Goal: Obtain resource: Download file/media

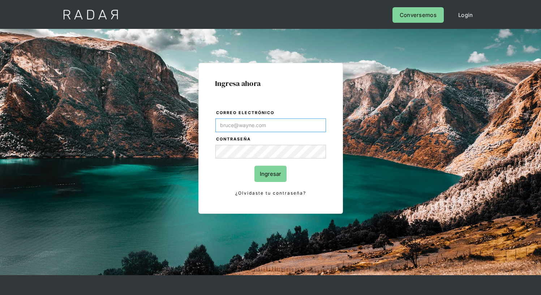
type input "[EMAIL_ADDRESS][PERSON_NAME][DOMAIN_NAME]"
click at [271, 174] on input "Ingresar" at bounding box center [271, 174] width 32 height 16
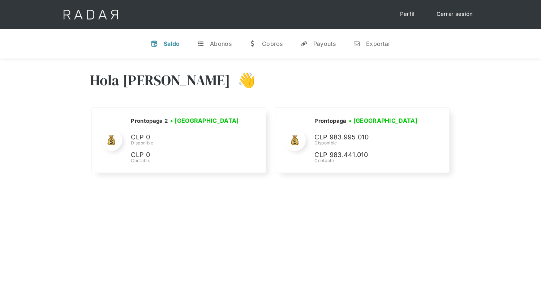
click at [48, 170] on div "Hola [PERSON_NAME] 👋 Cargando tus cuentas... Nombre de la empresa • [GEOGRAPHIC…" at bounding box center [270, 123] width 541 height 129
click at [372, 43] on div "Exportar" at bounding box center [378, 43] width 24 height 7
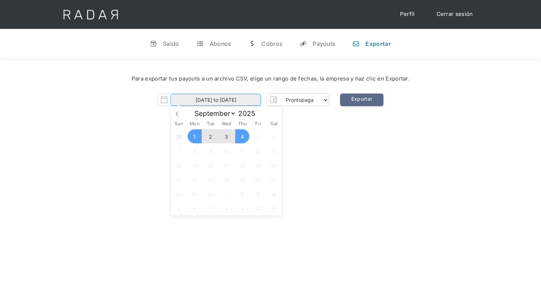
click at [216, 100] on input "[DATE] to [DATE]" at bounding box center [216, 100] width 90 height 12
click at [226, 137] on span "3" at bounding box center [227, 136] width 14 height 14
type input "[DATE]"
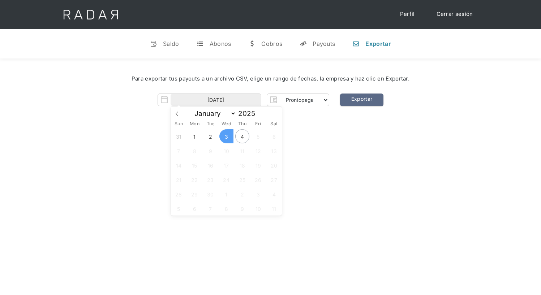
click at [226, 137] on span "3" at bounding box center [227, 136] width 14 height 14
click at [362, 100] on link "Exportar" at bounding box center [361, 100] width 43 height 13
